Goal: Task Accomplishment & Management: Use online tool/utility

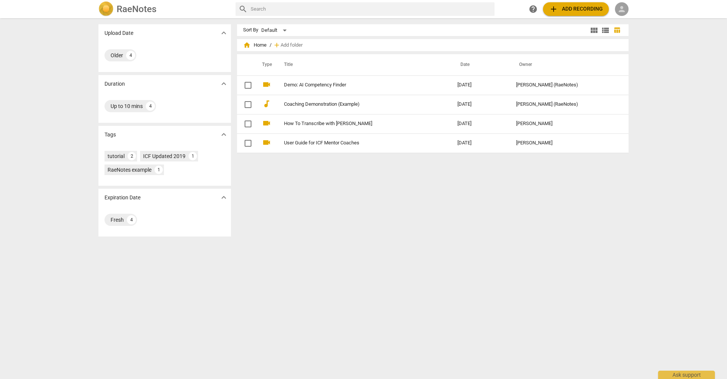
click at [303, 9] on div "person" at bounding box center [622, 9] width 14 height 14
click at [303, 17] on li "Login" at bounding box center [628, 18] width 27 height 18
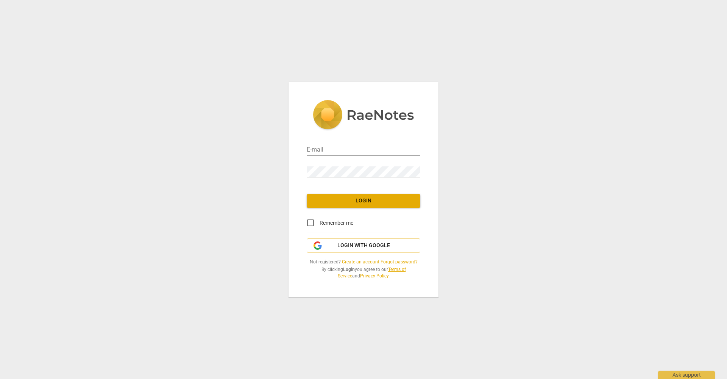
click at [303, 142] on div "E-mail" at bounding box center [364, 147] width 114 height 17
drag, startPoint x: 343, startPoint y: 148, endPoint x: 332, endPoint y: 148, distance: 10.6
type input "[EMAIL_ADDRESS][DOMAIN_NAME]"
click at [303, 199] on span "Login" at bounding box center [363, 201] width 101 height 8
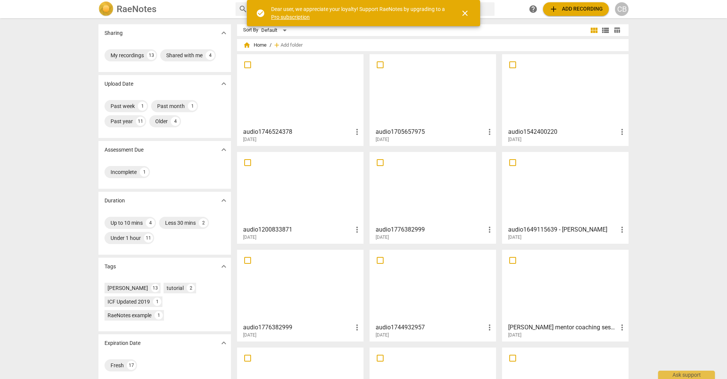
click at [296, 108] on div at bounding box center [300, 90] width 121 height 67
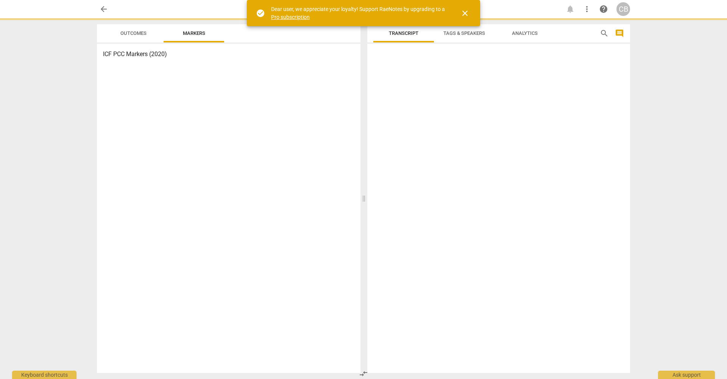
click at [296, 108] on div "ICF PCC Markers (2020)" at bounding box center [229, 208] width 264 height 329
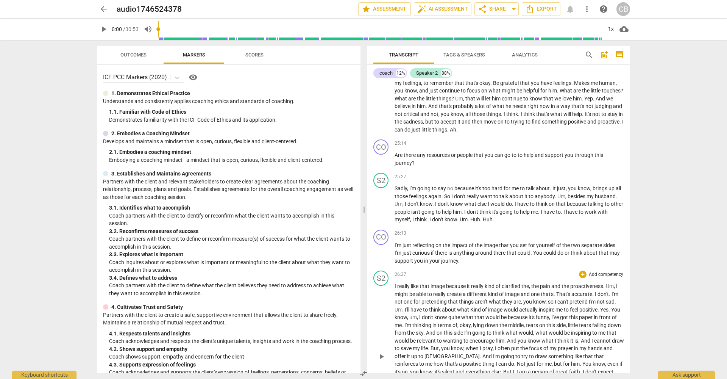
scroll to position [2424, 0]
click at [107, 9] on span "arrow_back" at bounding box center [103, 9] width 9 height 9
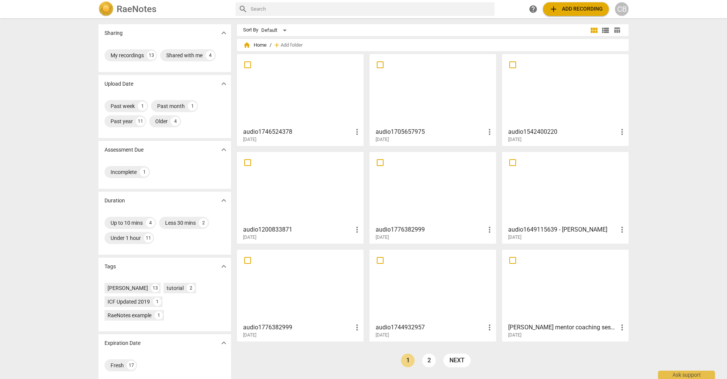
click at [303, 97] on div at bounding box center [432, 90] width 121 height 67
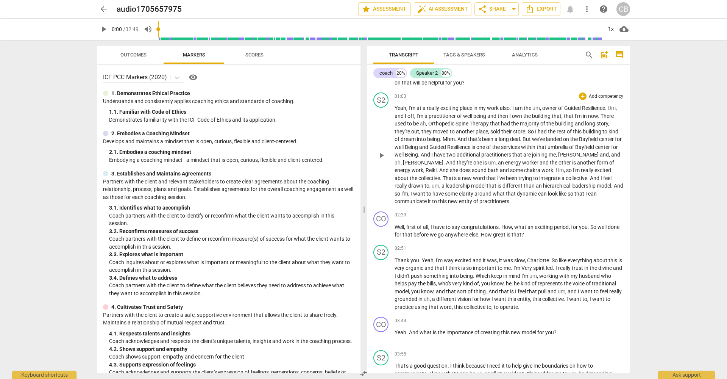
scroll to position [257, 0]
